Goal: Task Accomplishment & Management: Complete application form

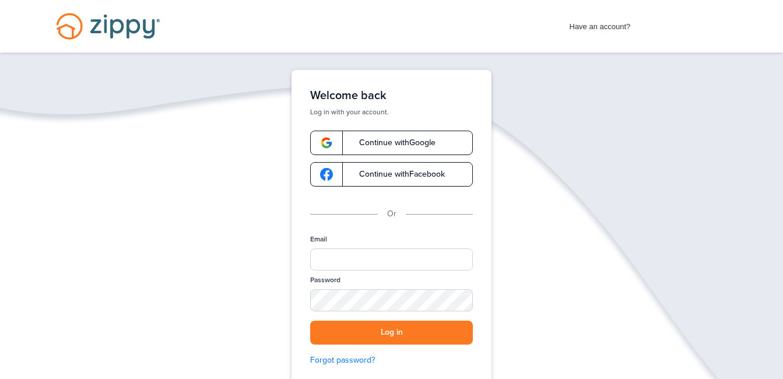
click at [369, 139] on span "Continue with Google" at bounding box center [392, 143] width 88 height 8
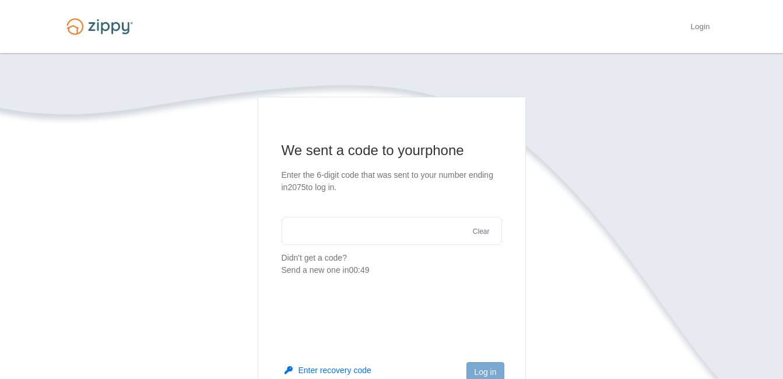
click at [377, 234] on input "text" at bounding box center [392, 231] width 220 height 28
type input "******"
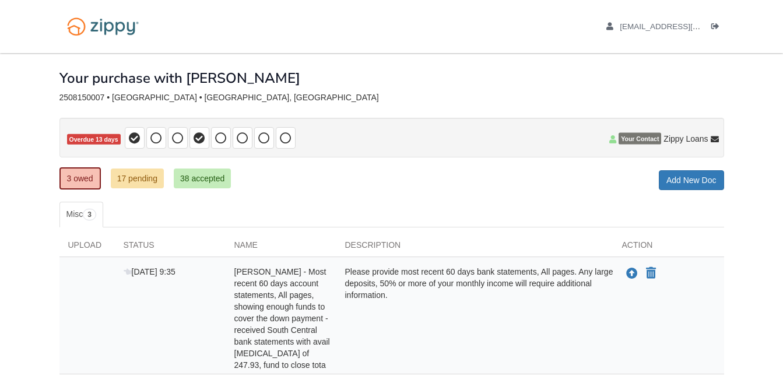
click at [343, 73] on div "Your purchase with [PERSON_NAME]" at bounding box center [391, 69] width 665 height 33
click at [669, 177] on link "Add New Doc" at bounding box center [691, 180] width 65 height 20
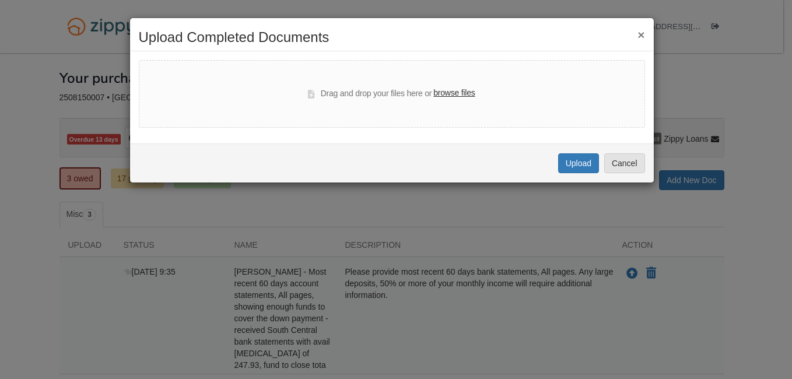
click at [468, 94] on label "browse files" at bounding box center [453, 93] width 41 height 13
click at [0, 0] on input "browse files" at bounding box center [0, 0] width 0 height 0
select select "****"
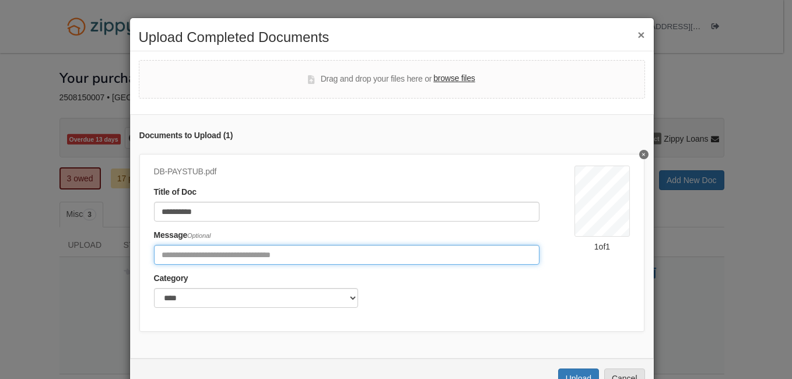
click at [228, 258] on input "Include any comments on this document" at bounding box center [347, 255] width 386 height 20
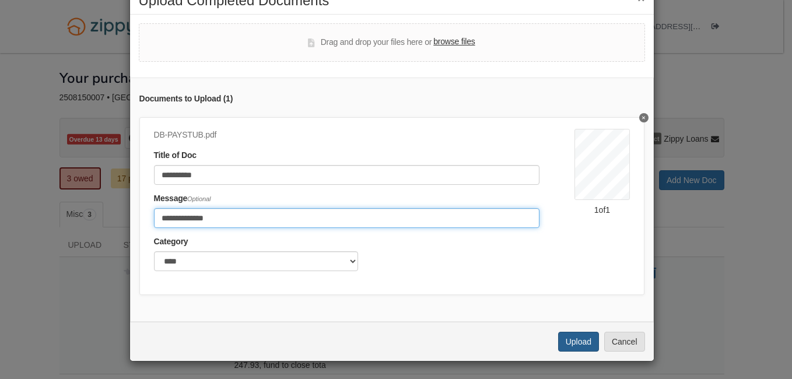
type input "**********"
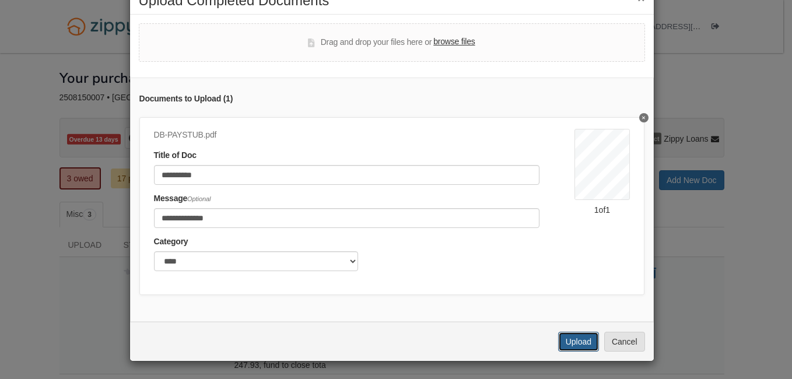
click at [576, 339] on button "Upload" at bounding box center [578, 342] width 41 height 20
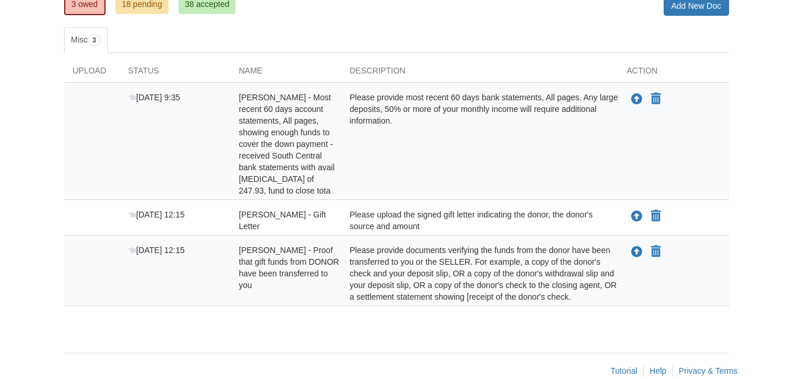
scroll to position [175, 0]
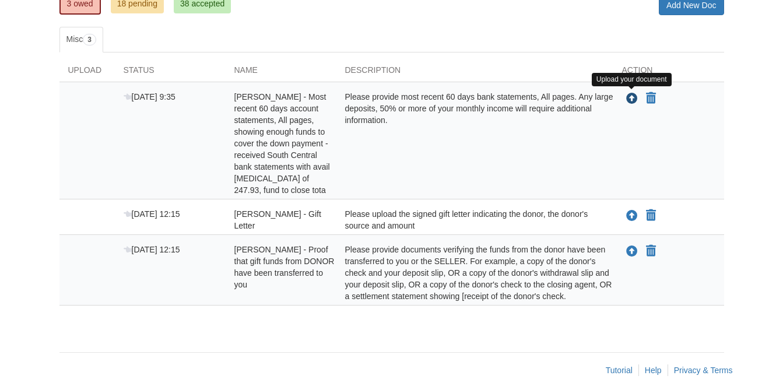
click at [629, 96] on icon "Upload Delores Barlow - Most recent 60 days account statements, All pages, show…" at bounding box center [632, 99] width 12 height 12
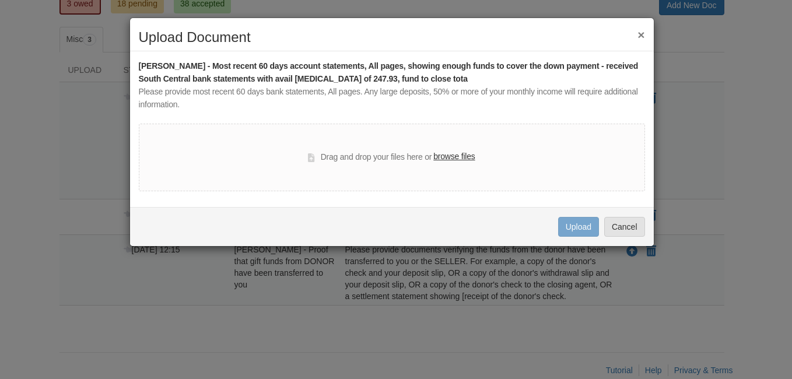
click at [445, 162] on label "browse files" at bounding box center [453, 156] width 41 height 13
click at [0, 0] on input "browse files" at bounding box center [0, 0] width 0 height 0
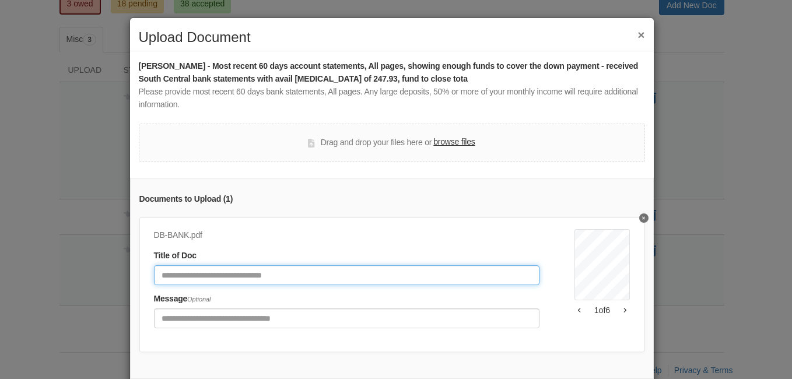
click at [192, 276] on input "Document Title" at bounding box center [347, 275] width 386 height 20
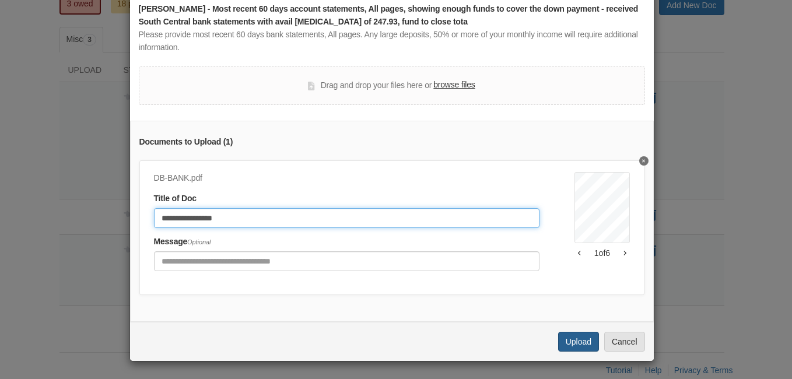
type input "**********"
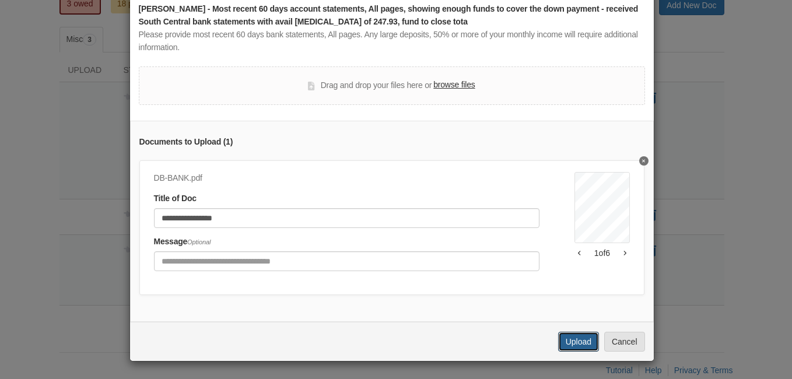
click at [569, 339] on button "Upload" at bounding box center [578, 342] width 41 height 20
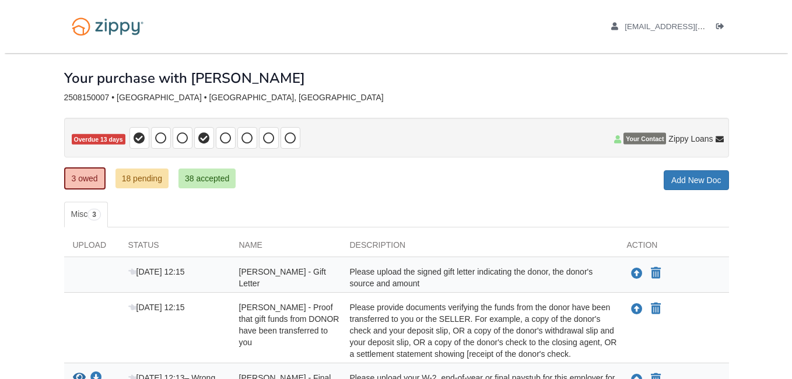
scroll to position [169, 0]
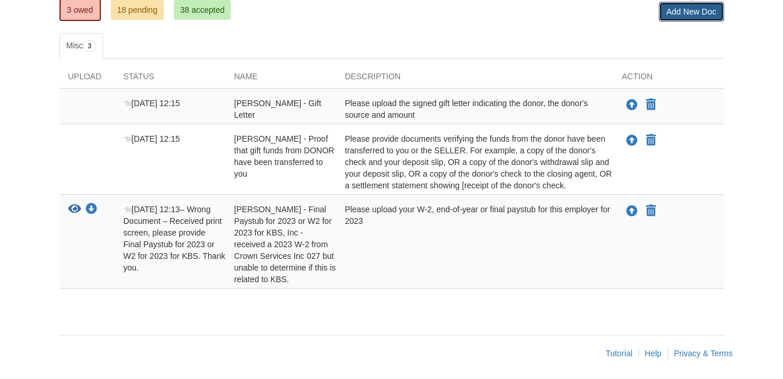
click at [693, 9] on link "Add New Doc" at bounding box center [691, 12] width 65 height 20
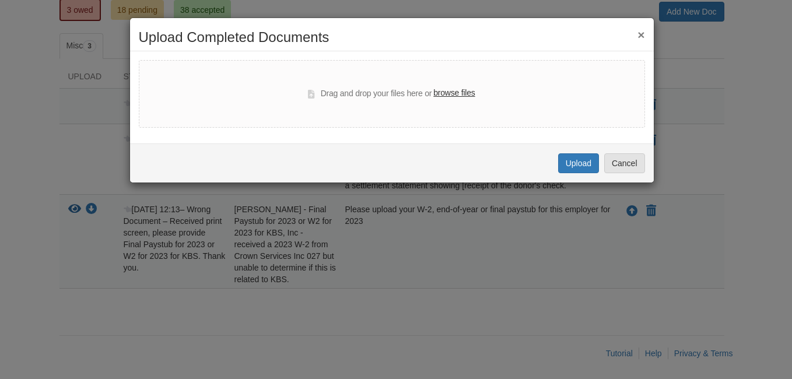
click at [468, 88] on label "browse files" at bounding box center [453, 93] width 41 height 13
click at [0, 0] on input "browse files" at bounding box center [0, 0] width 0 height 0
select select "****"
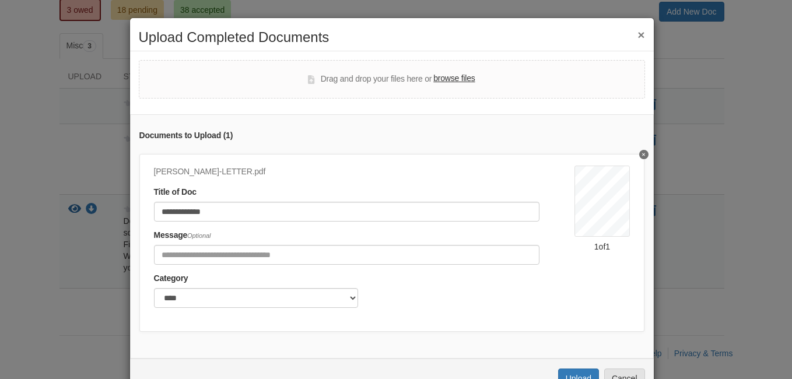
scroll to position [45, 0]
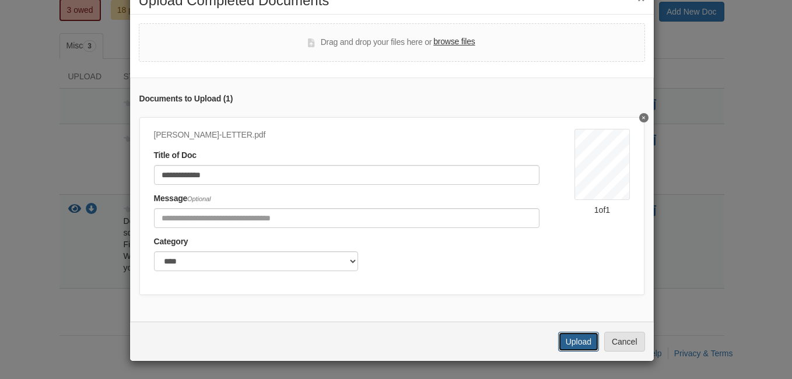
click at [577, 342] on button "Upload" at bounding box center [578, 342] width 41 height 20
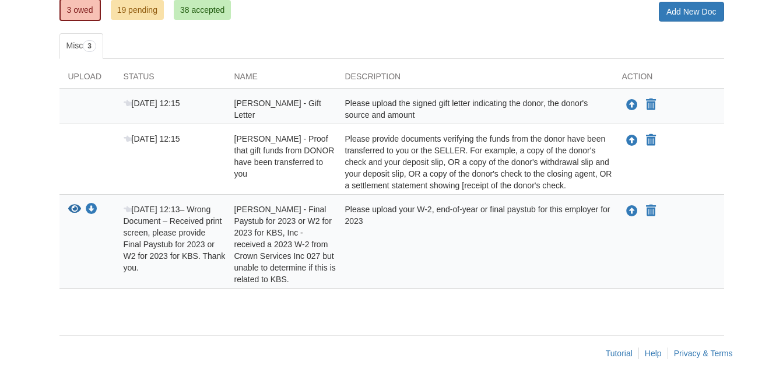
scroll to position [169, 0]
